Goal: Navigation & Orientation: Find specific page/section

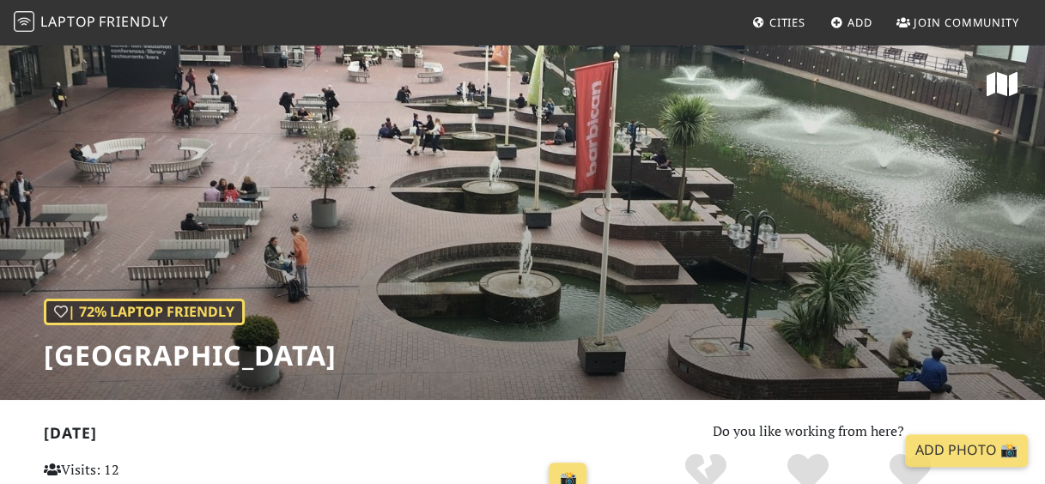
click at [775, 19] on span "Cities" at bounding box center [787, 22] width 36 height 15
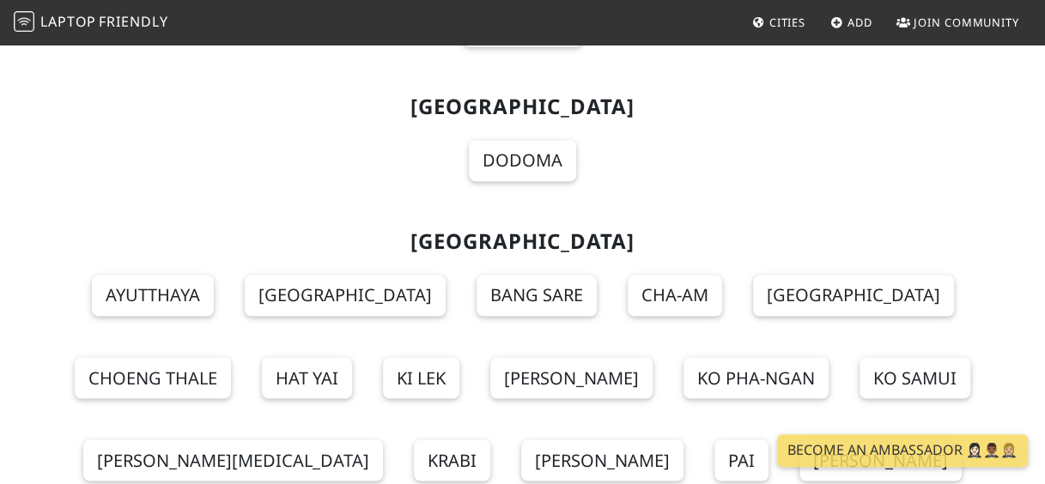
scroll to position [19836, 0]
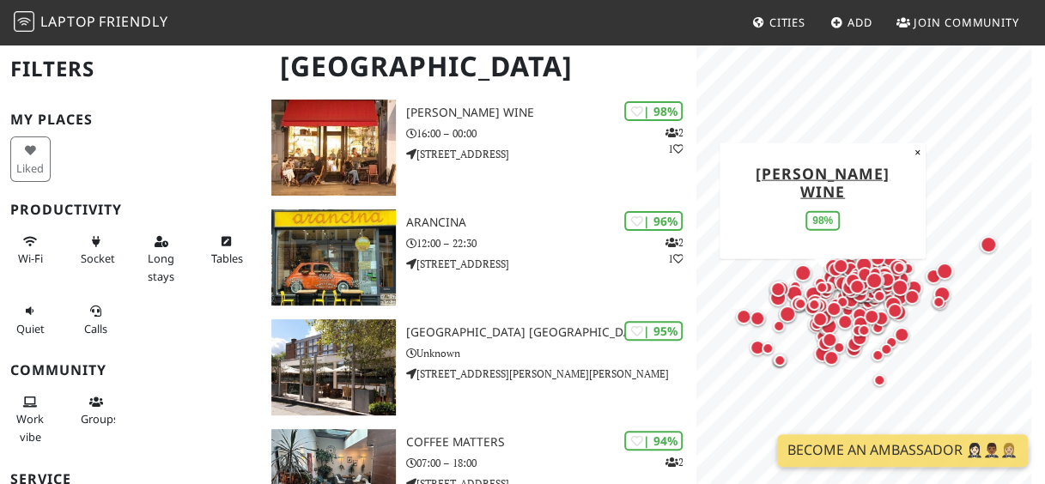
scroll to position [172, 0]
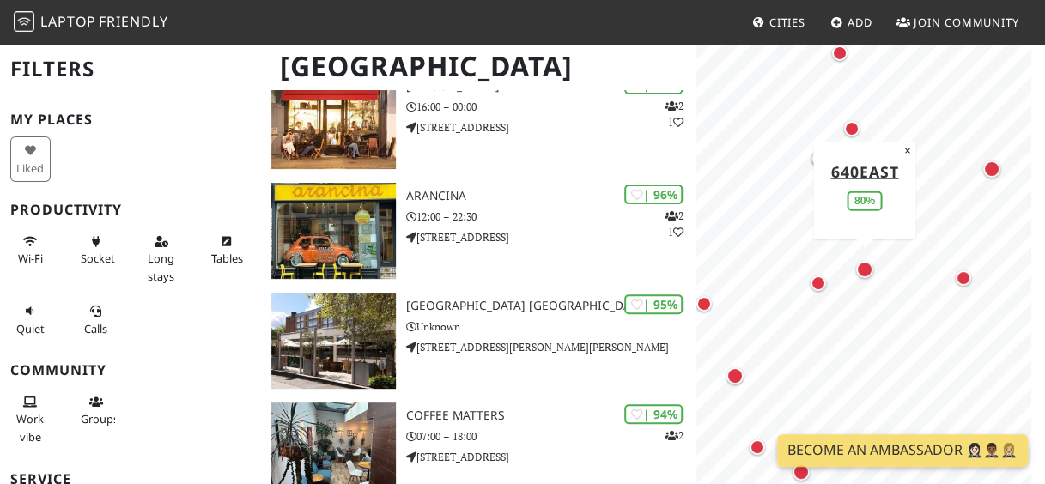
click at [868, 268] on div "Map marker" at bounding box center [864, 269] width 17 height 17
click at [866, 264] on div "Map marker" at bounding box center [864, 269] width 17 height 17
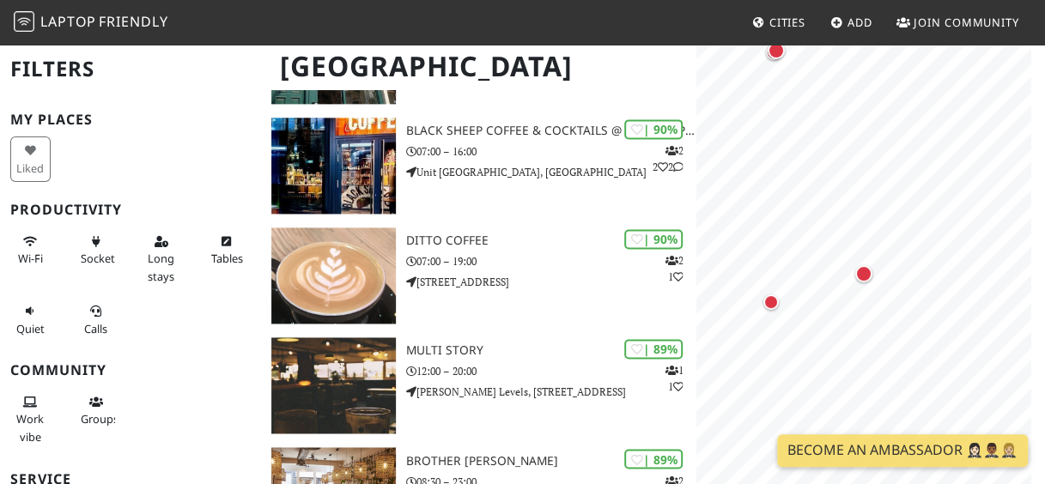
scroll to position [0, 0]
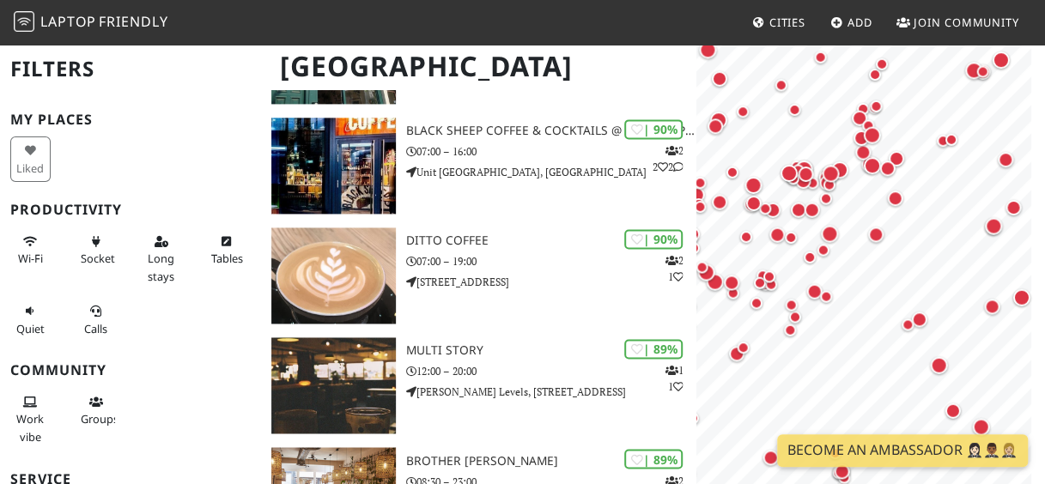
drag, startPoint x: 908, startPoint y: 189, endPoint x: 892, endPoint y: 202, distance: 20.1
click at [878, 206] on div "Map marker" at bounding box center [895, 198] width 34 height 34
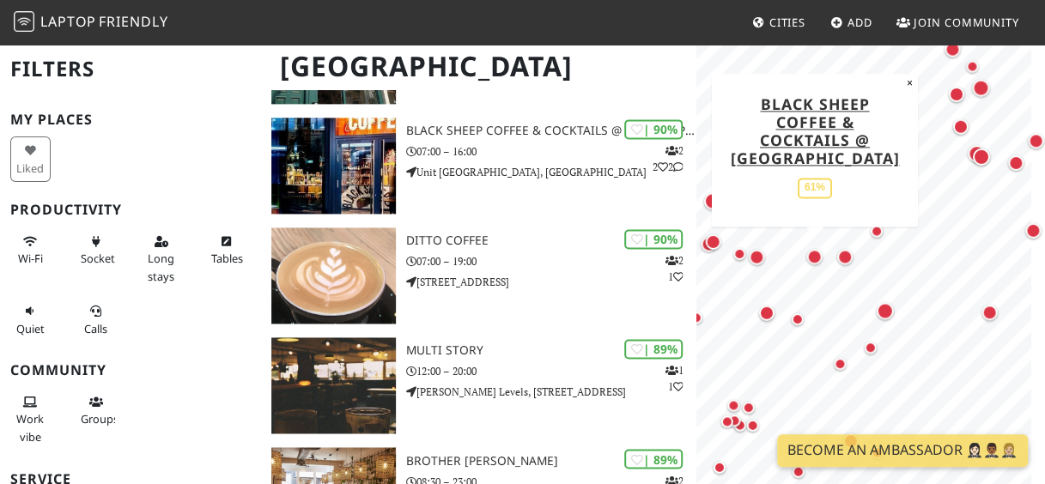
drag, startPoint x: 946, startPoint y: 240, endPoint x: 811, endPoint y: 254, distance: 136.4
click at [811, 254] on div "Map marker" at bounding box center [814, 256] width 15 height 15
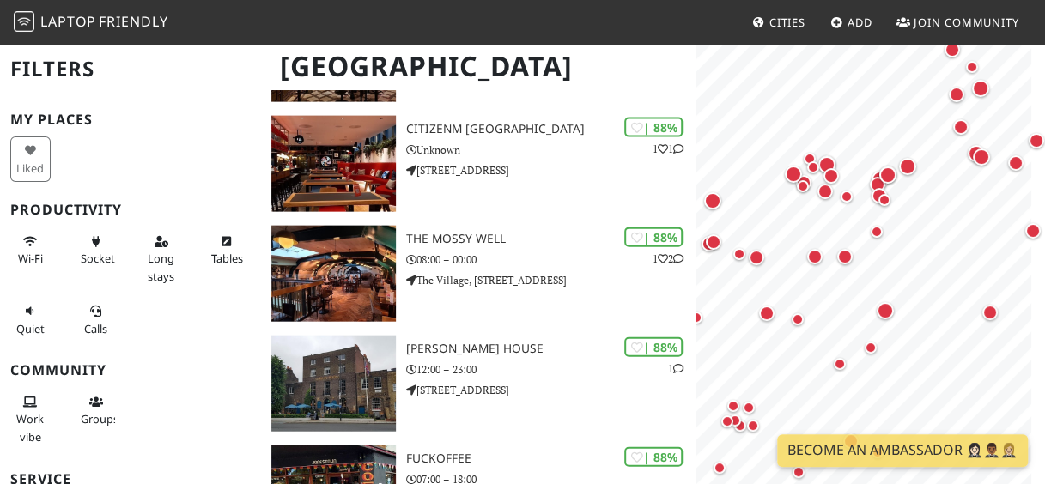
scroll to position [1803, 0]
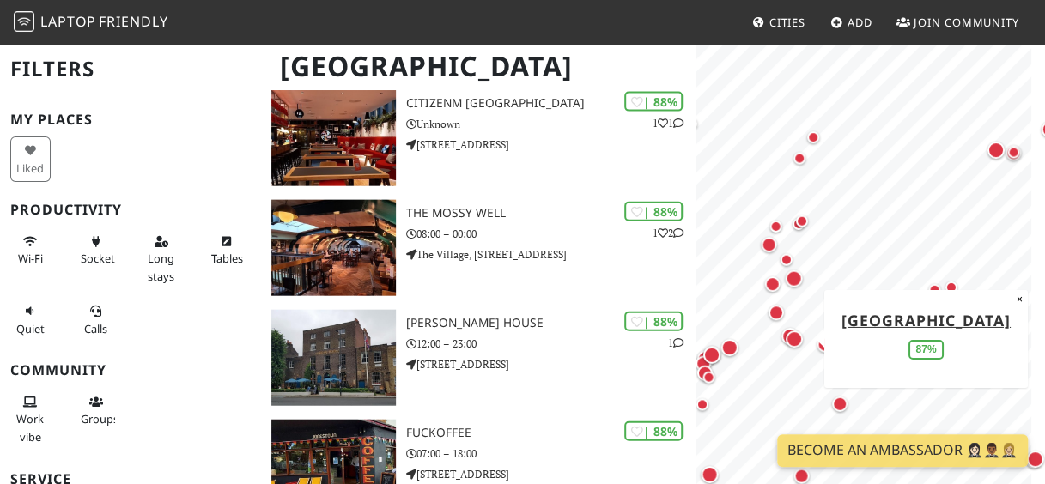
drag, startPoint x: 982, startPoint y: 153, endPoint x: 799, endPoint y: 323, distance: 249.7
click at [799, 323] on div "Map marker" at bounding box center [794, 339] width 34 height 34
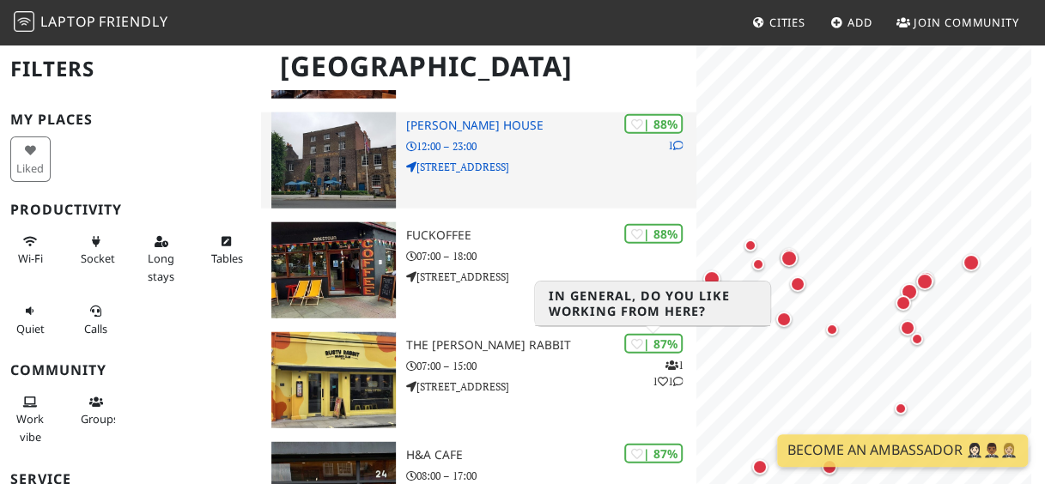
scroll to position [1975, 0]
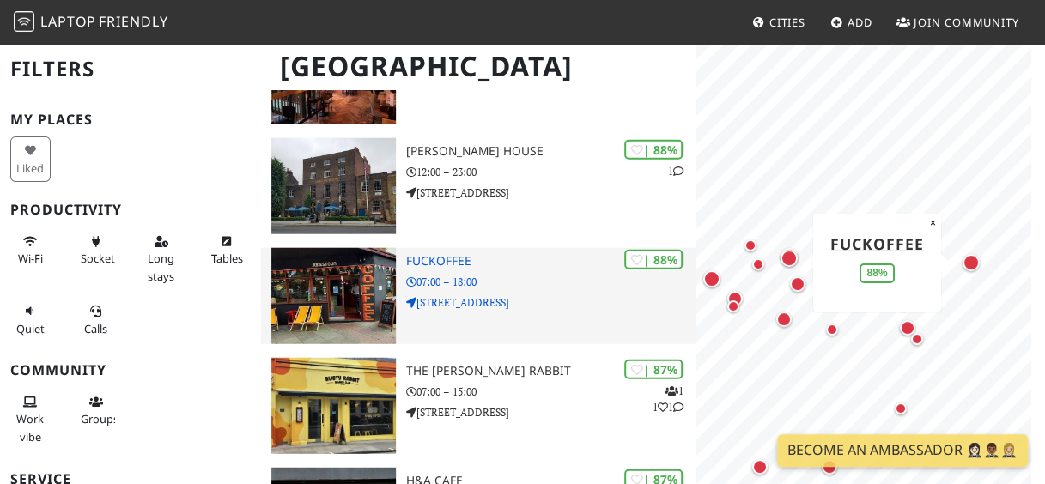
click at [356, 287] on img at bounding box center [333, 296] width 125 height 96
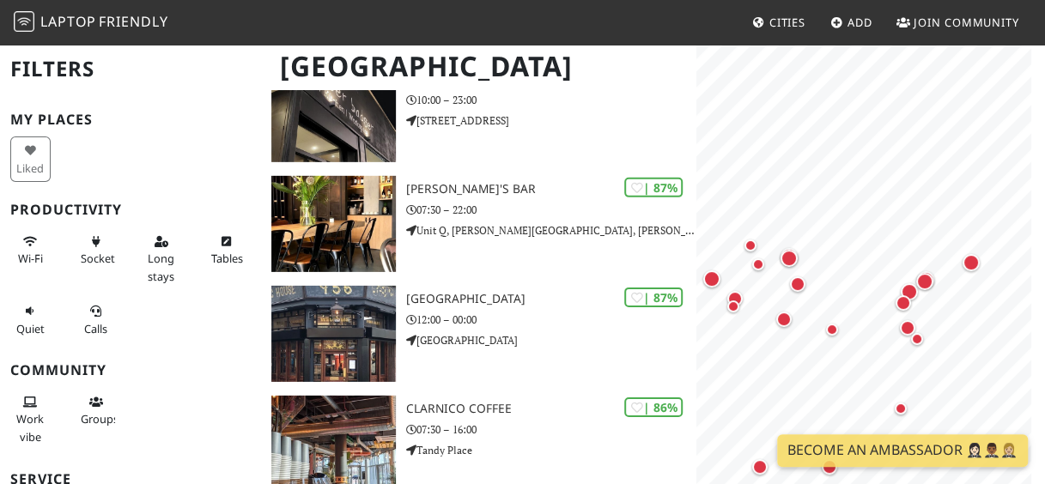
scroll to position [2490, 0]
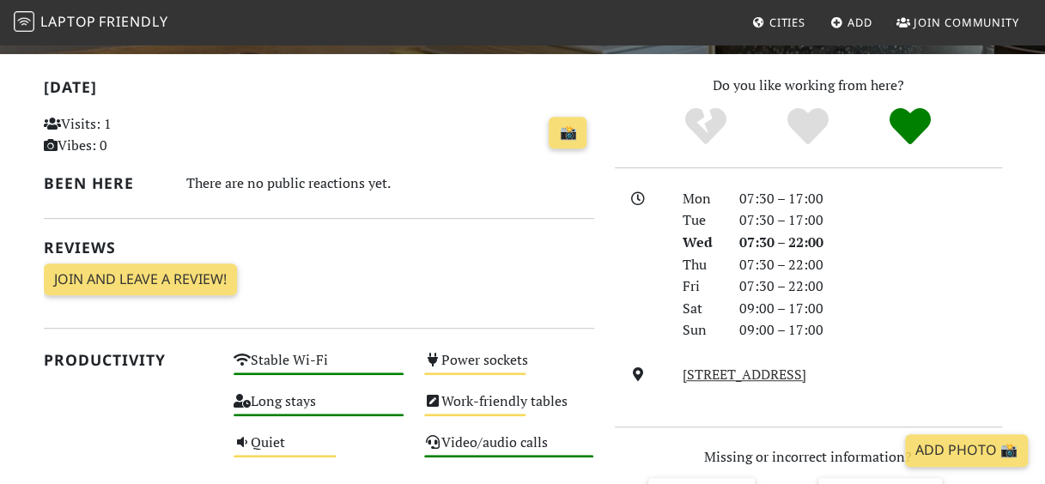
scroll to position [248, 0]
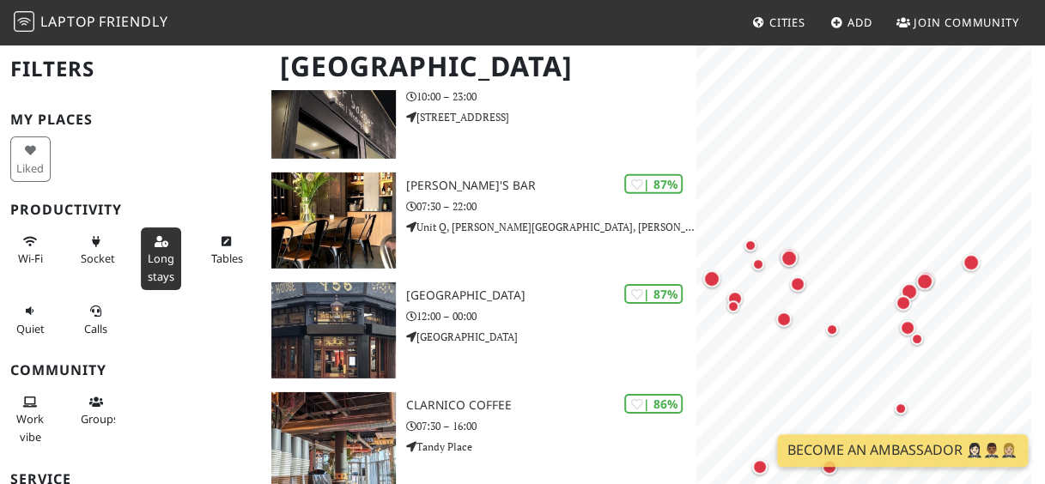
click at [155, 259] on span "Long stays" at bounding box center [161, 267] width 27 height 33
